Goal: Task Accomplishment & Management: Use online tool/utility

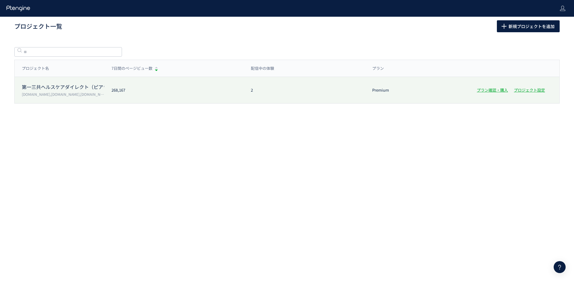
click at [67, 90] on p "第一三共ヘルスケアダイレクト（ピアラ記事ドメイン分）" at bounding box center [63, 87] width 82 height 7
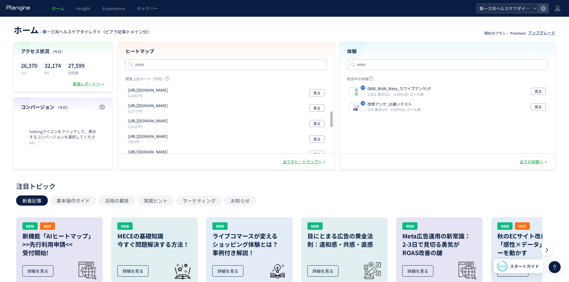
click at [488, 7] on span "第一三共ヘルスケアダイレクト（ピアラ記事ドメイン分）" at bounding box center [504, 8] width 53 height 9
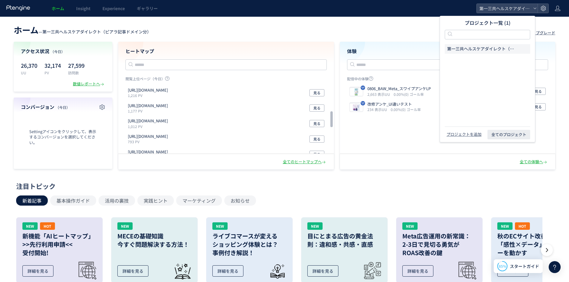
click at [394, 33] on header "ホーム — 第一三共ヘルスケアダイレクト（ピアラ記事ドメイン分） 現在のプラン： Premium アップグレード" at bounding box center [285, 29] width 542 height 13
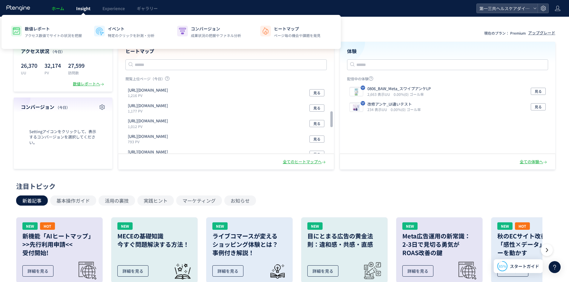
click at [86, 11] on span "Insight" at bounding box center [83, 8] width 14 height 6
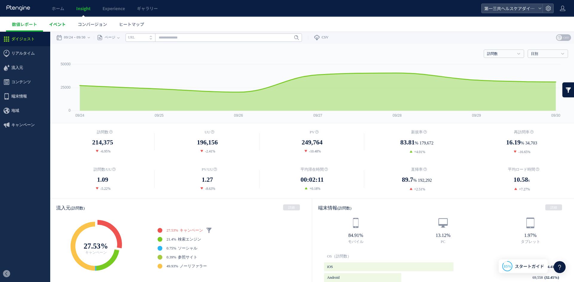
click at [61, 25] on span "イベント" at bounding box center [57, 24] width 17 height 6
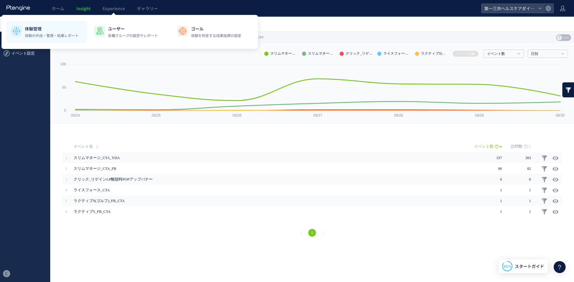
click at [67, 33] on p "体験の作成・管理・結果レポート" at bounding box center [52, 35] width 54 height 5
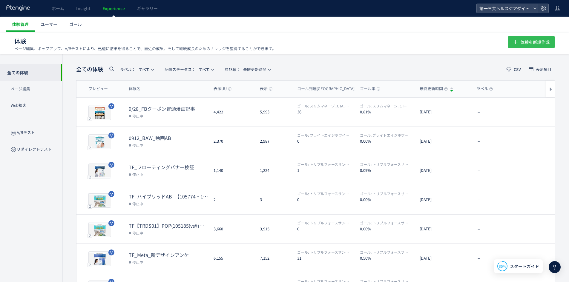
click at [518, 40] on icon "button" at bounding box center [515, 42] width 7 height 7
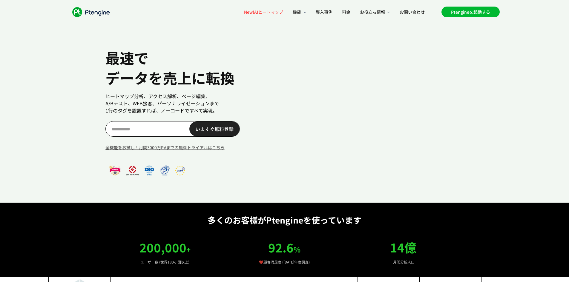
scroll to position [0, 14]
click at [486, 9] on link "Ptengineを起動する" at bounding box center [471, 12] width 58 height 11
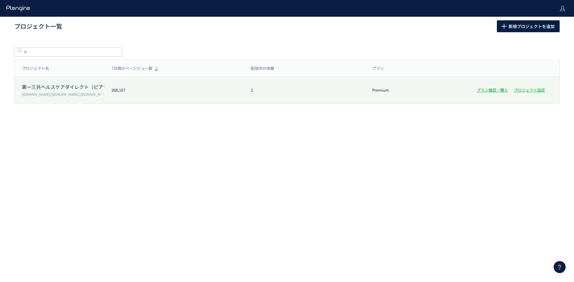
click at [27, 86] on p "第一三共ヘルスケアダイレクト（ピアラ記事ドメイン分）" at bounding box center [63, 87] width 82 height 7
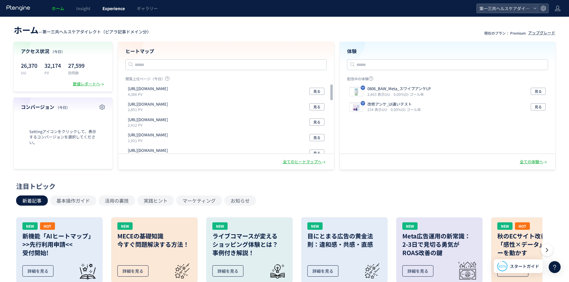
click at [105, 8] on span "Experience" at bounding box center [113, 8] width 22 height 6
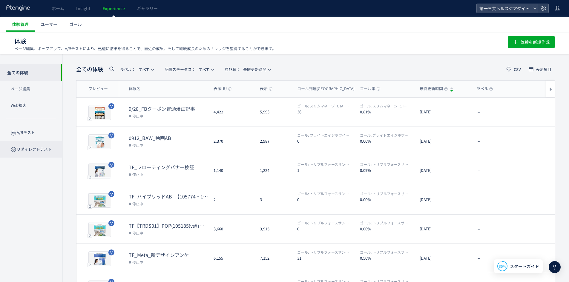
click at [52, 149] on p "リダイレクトテスト" at bounding box center [31, 149] width 62 height 16
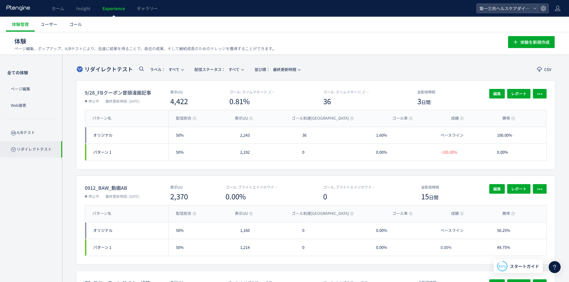
drag, startPoint x: 82, startPoint y: 171, endPoint x: 22, endPoint y: 164, distance: 59.8
click at [22, 164] on div "全ての体験 ページ編集 Web接客 A/Bテスト リダイレクトテスト" at bounding box center [31, 168] width 62 height 228
click at [25, 89] on p "ページ編集" at bounding box center [31, 89] width 62 height 16
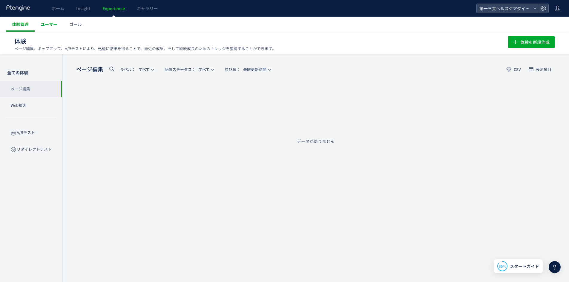
click at [41, 23] on span "ユーザー" at bounding box center [49, 24] width 17 height 6
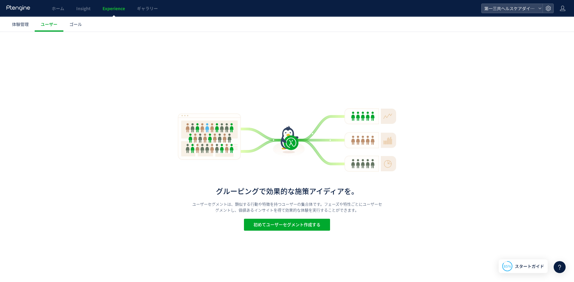
click at [20, 24] on span "体験管理" at bounding box center [20, 24] width 17 height 6
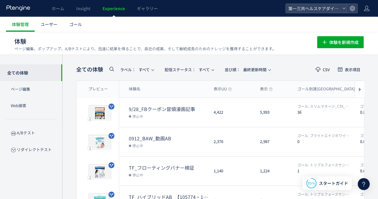
click at [221, 67] on div "並び順： 最終更新時間" at bounding box center [245, 70] width 57 height 10
click at [341, 42] on span "体験を新規作成" at bounding box center [343, 42] width 29 height 12
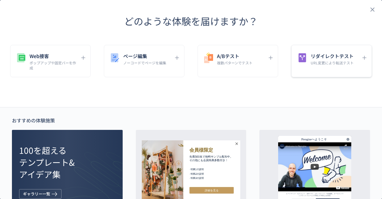
click at [316, 60] on p "URL変更により転送テスト" at bounding box center [332, 62] width 43 height 5
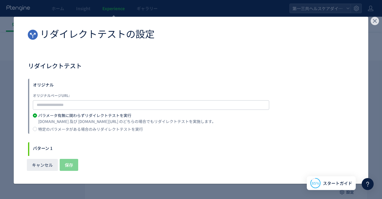
click at [377, 17] on use "dialog" at bounding box center [375, 21] width 8 height 8
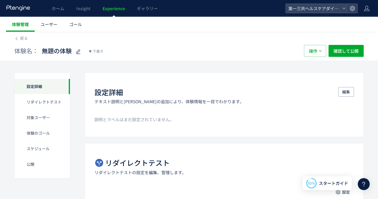
click at [21, 27] on link "体験管理" at bounding box center [20, 24] width 29 height 15
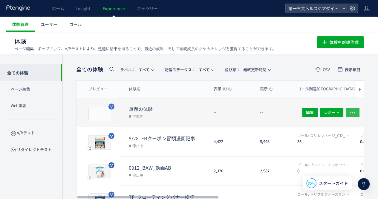
click at [357, 111] on button "button" at bounding box center [353, 112] width 14 height 10
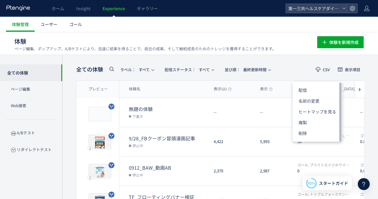
click at [324, 138] on ul "配信 名前の変更 ヒートマップを見る 複製 削除" at bounding box center [318, 112] width 50 height 60
click at [318, 135] on li "削除" at bounding box center [318, 133] width 50 height 11
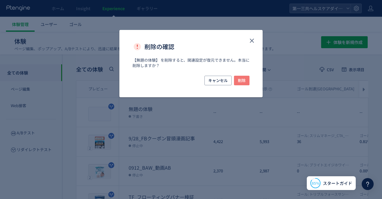
click at [247, 81] on button "削除" at bounding box center [242, 81] width 16 height 10
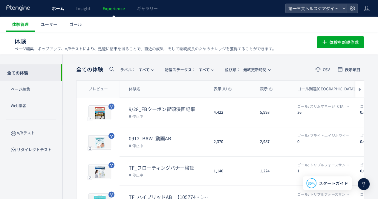
click at [59, 9] on span "ホーム" at bounding box center [58, 8] width 13 height 6
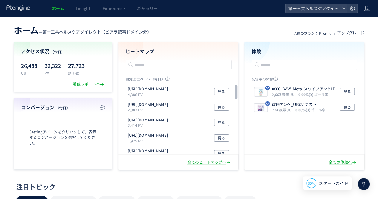
click at [169, 66] on input "text" at bounding box center [179, 64] width 106 height 11
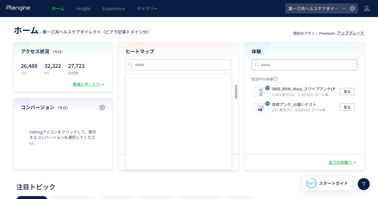
click at [268, 63] on input "text" at bounding box center [305, 64] width 106 height 11
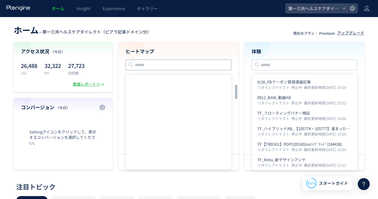
click at [157, 62] on input "text" at bounding box center [179, 64] width 106 height 11
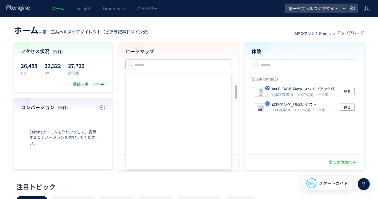
paste input "**********"
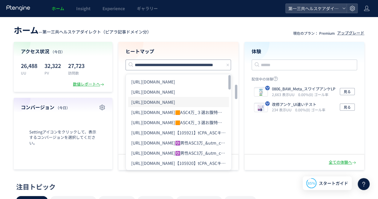
type input "**********"
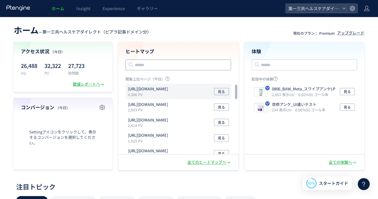
scroll to position [0, 0]
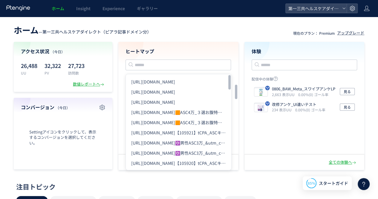
click at [156, 28] on header "ホーム — 第一三共ヘルスケアダイレクト（ピアラ記事ドメイン分） 現在のプラン： Premium アップグレード" at bounding box center [189, 29] width 351 height 13
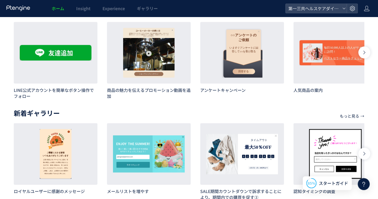
scroll to position [322, 0]
